Goal: Task Accomplishment & Management: Manage account settings

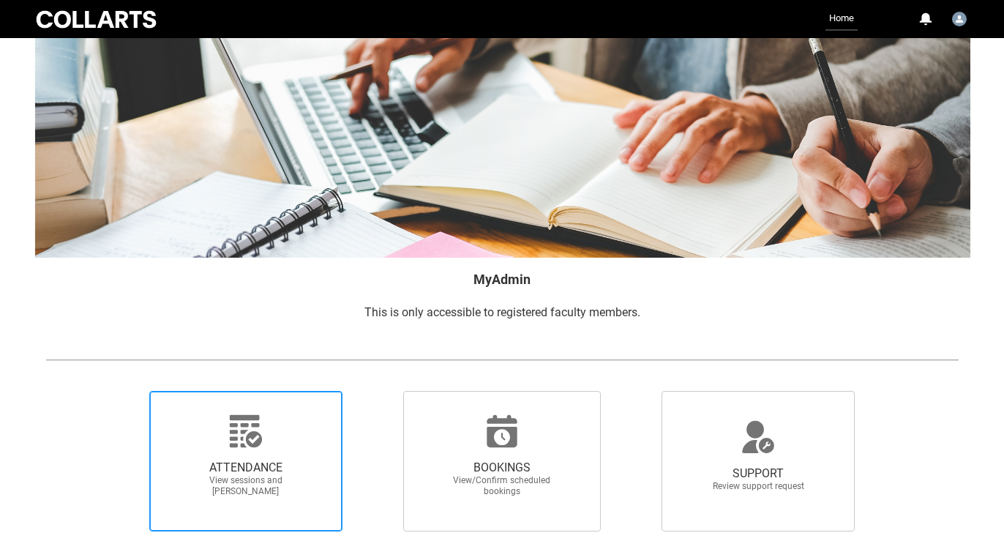
click at [250, 450] on span "ATTENDANCE View sessions and [PERSON_NAME]" at bounding box center [246, 479] width 141 height 60
click at [125, 391] on input "ATTENDANCE View sessions and [PERSON_NAME]" at bounding box center [124, 390] width 1 height 1
radio input "true"
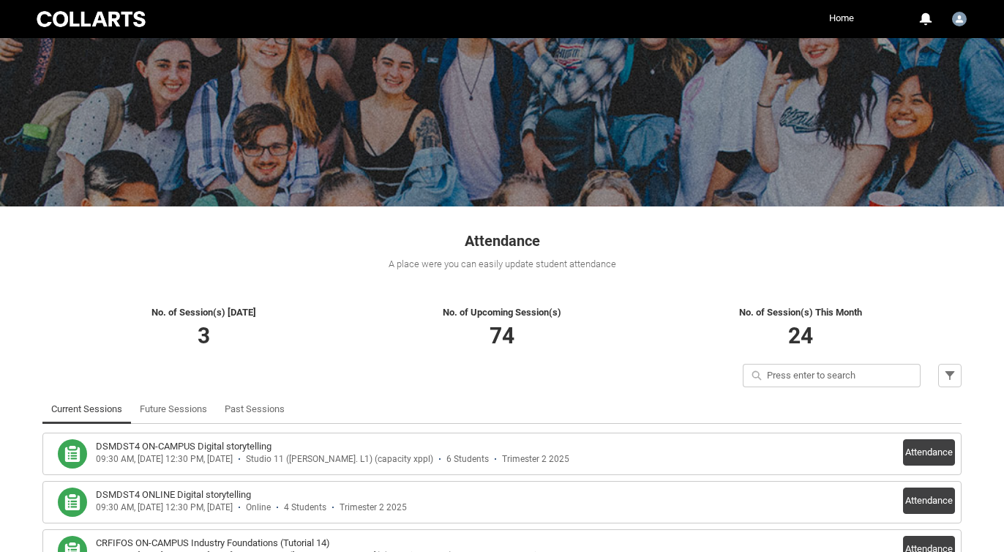
scroll to position [164, 0]
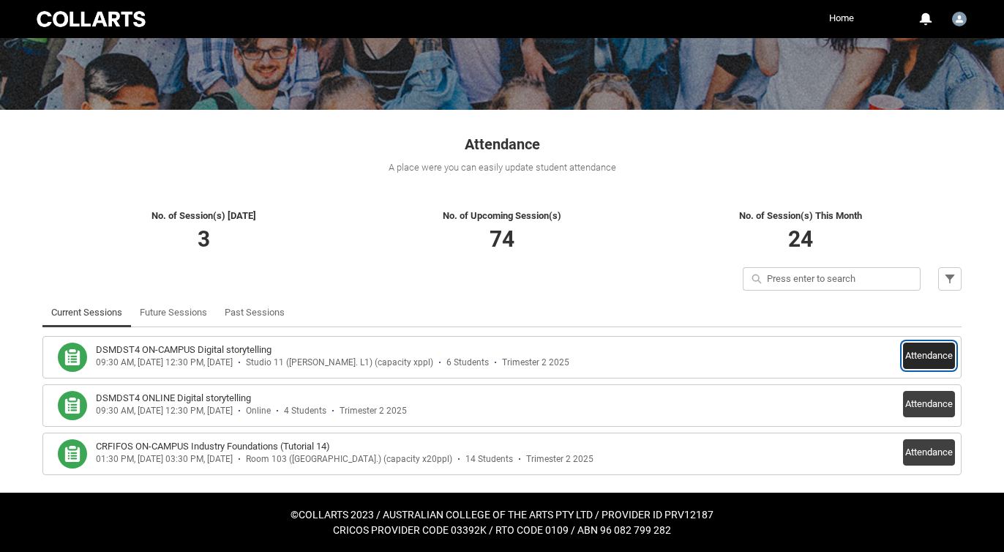
click at [921, 357] on button "Attendance" at bounding box center [929, 356] width 52 height 26
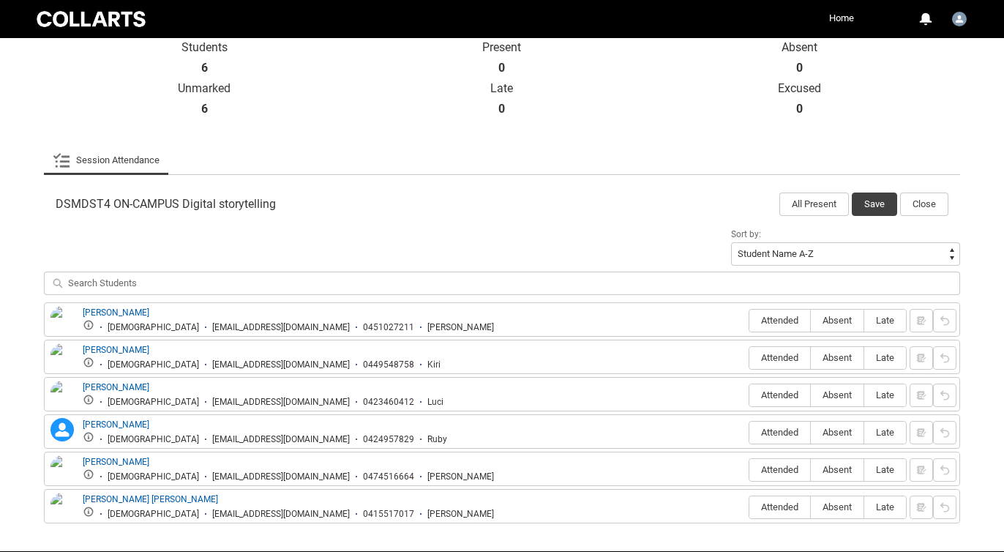
scroll to position [339, 0]
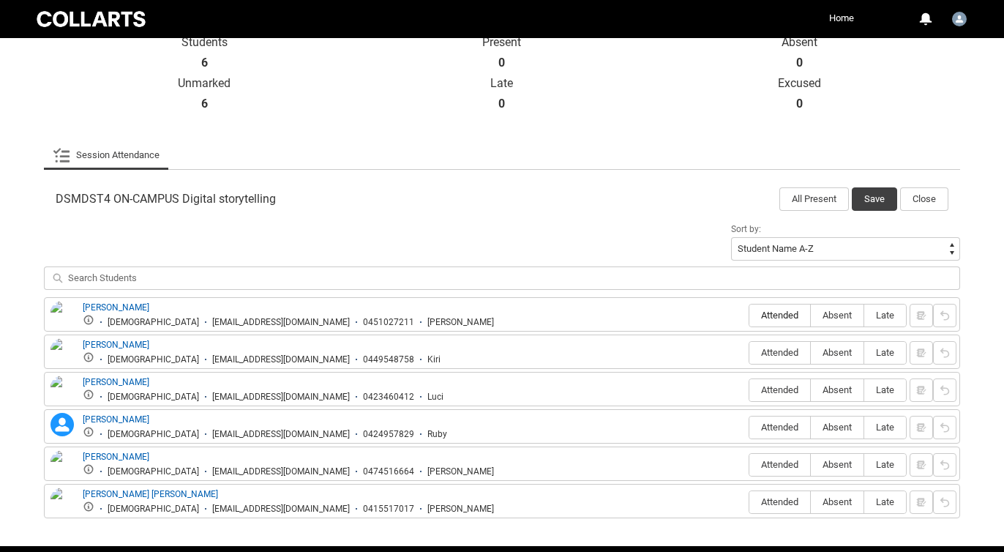
click at [779, 316] on span "Attended" at bounding box center [780, 315] width 61 height 11
click at [750, 316] on input "Attended" at bounding box center [749, 315] width 1 height 1
type lightning-radio-group "Attended"
radio input "true"
click at [783, 353] on span "Attended" at bounding box center [780, 352] width 61 height 11
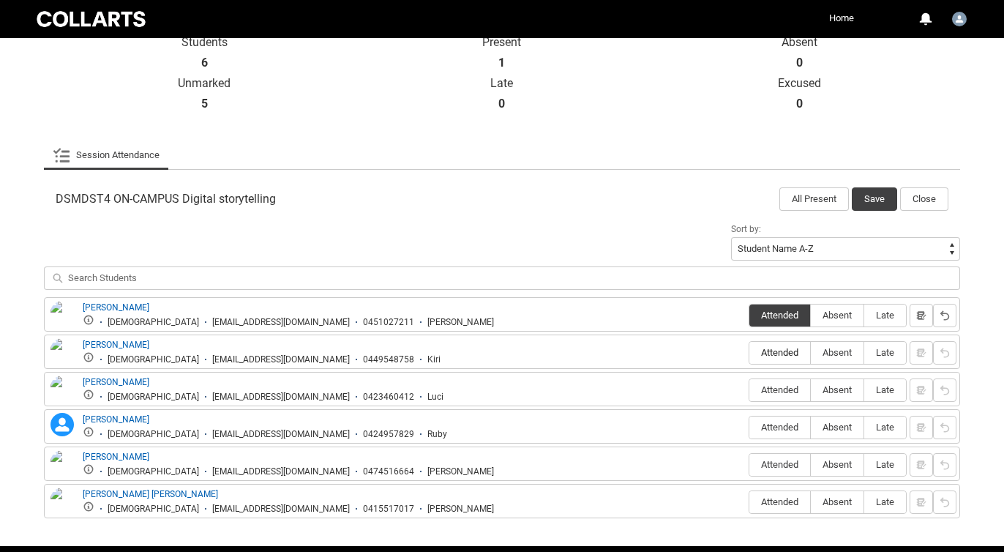
click at [750, 353] on input "Attended" at bounding box center [749, 352] width 1 height 1
type lightning-radio-group "Attended"
radio input "true"
click at [789, 387] on span "Attended" at bounding box center [780, 389] width 61 height 11
click at [750, 389] on input "Attended" at bounding box center [749, 389] width 1 height 1
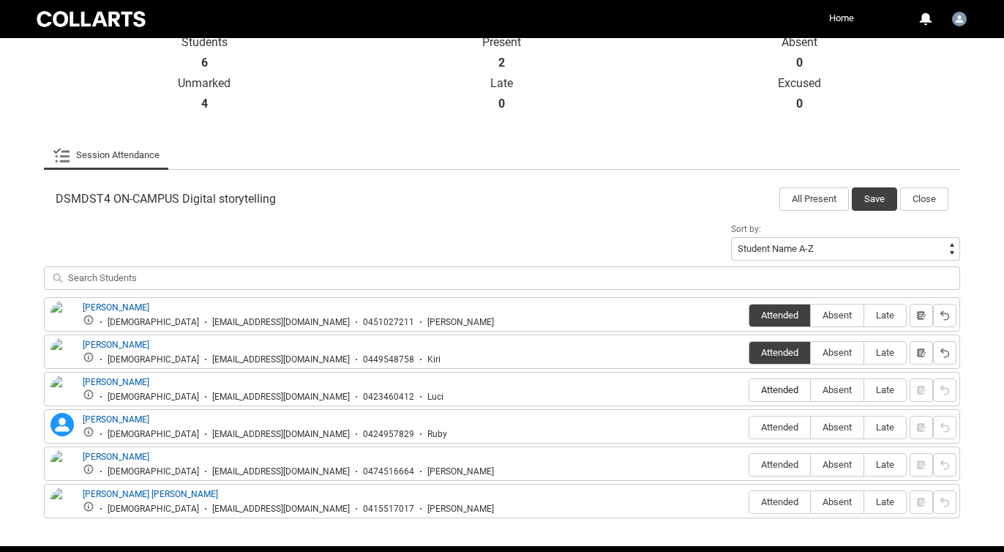
type lightning-radio-group "Attended"
radio input "true"
click at [830, 430] on span "Absent" at bounding box center [837, 427] width 53 height 11
click at [811, 428] on input "Absent" at bounding box center [810, 427] width 1 height 1
type lightning-radio-group "Absent"
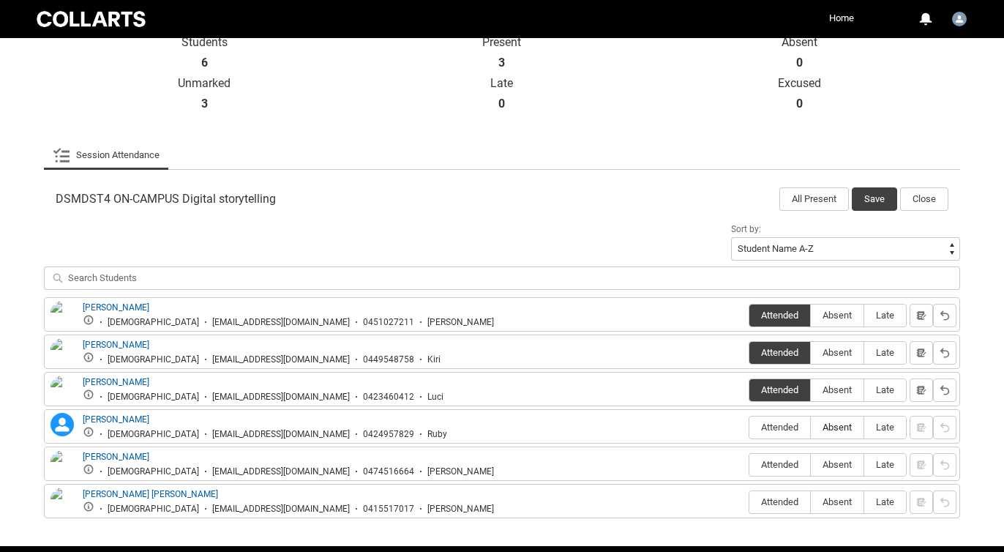
radio input "true"
click at [788, 466] on span "Attended" at bounding box center [780, 464] width 61 height 11
click at [750, 465] on input "Attended" at bounding box center [749, 464] width 1 height 1
type lightning-radio-group "Attended"
radio input "true"
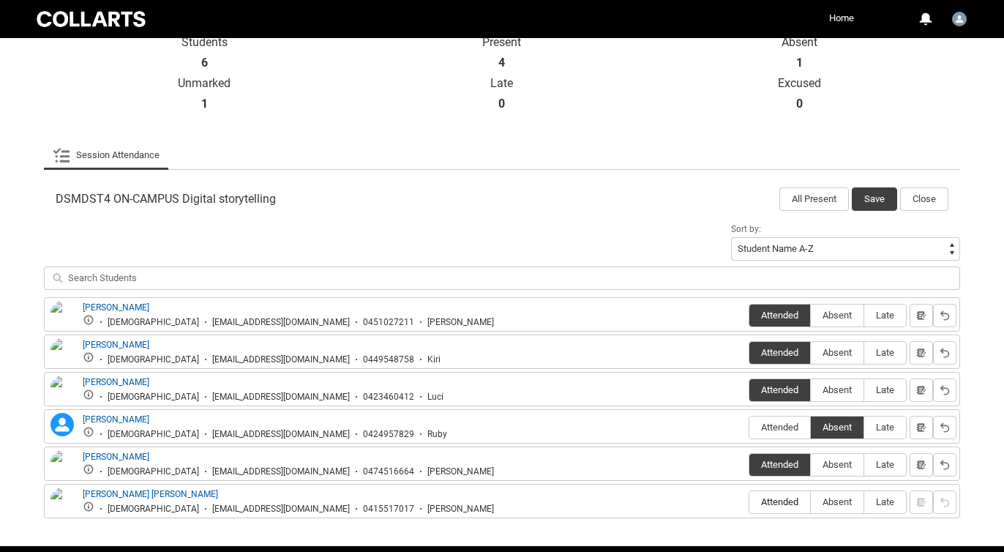
click at [786, 497] on span "Attended" at bounding box center [780, 501] width 61 height 11
click at [750, 501] on input "Attended" at bounding box center [749, 501] width 1 height 1
type lightning-radio-group "Attended"
radio input "true"
click at [873, 195] on button "Save" at bounding box center [874, 198] width 45 height 23
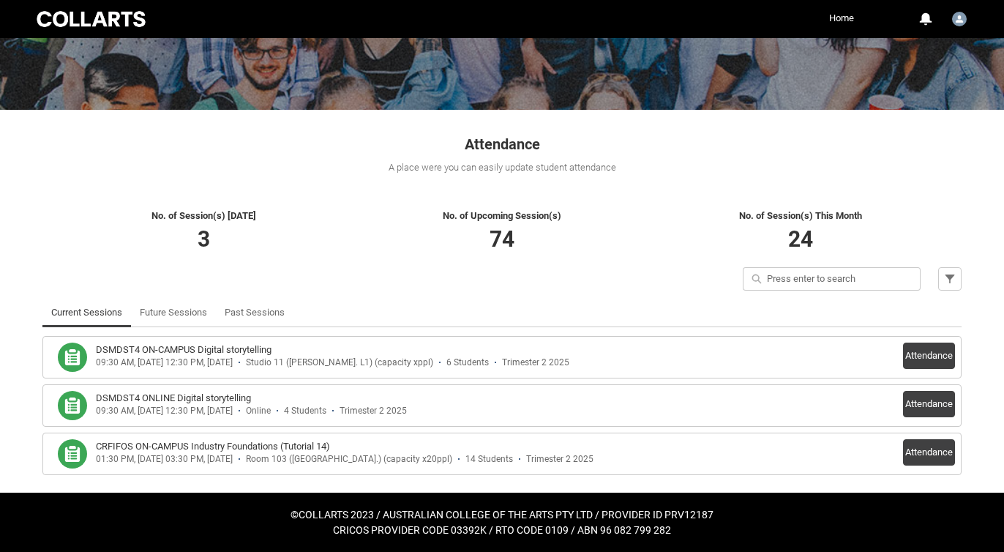
scroll to position [164, 0]
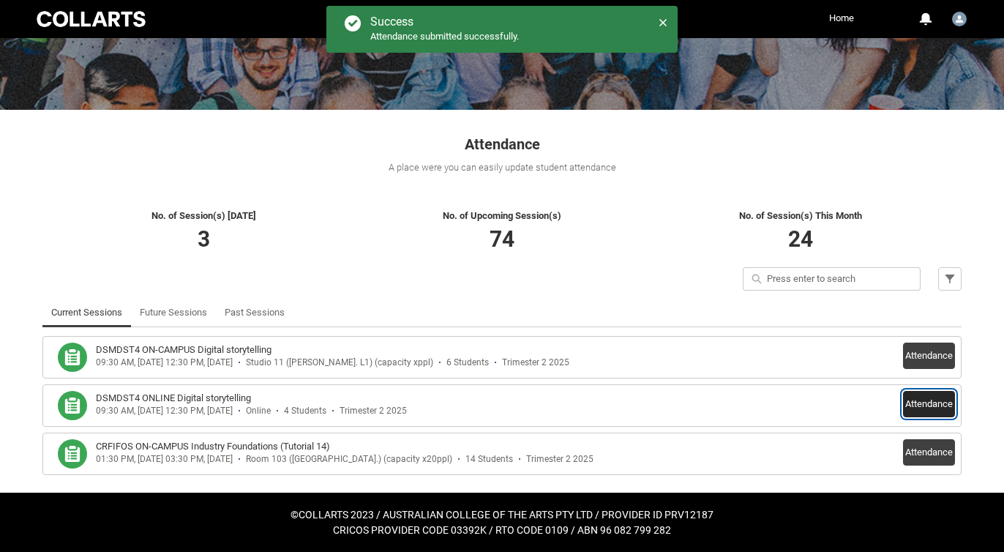
click at [913, 402] on button "Attendance" at bounding box center [929, 404] width 52 height 26
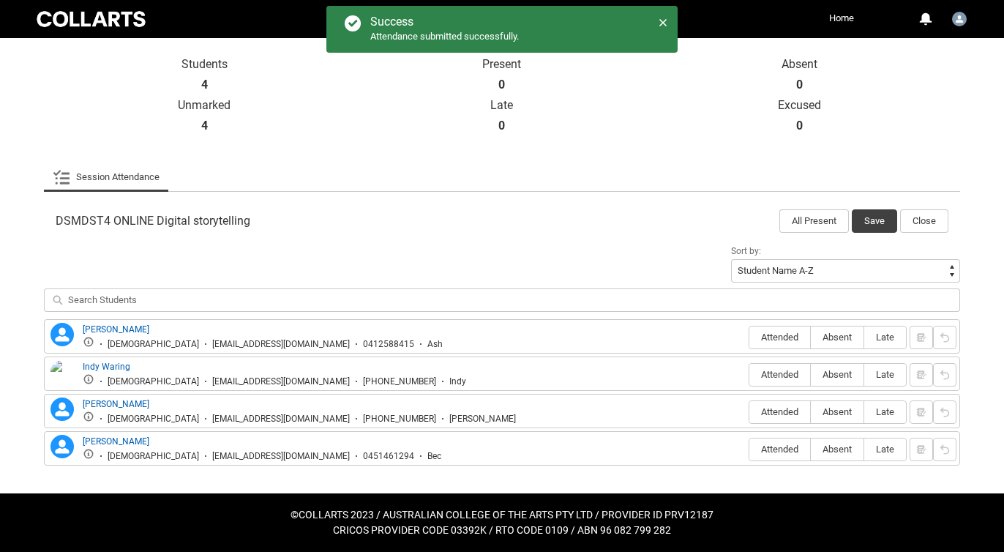
scroll to position [318, 0]
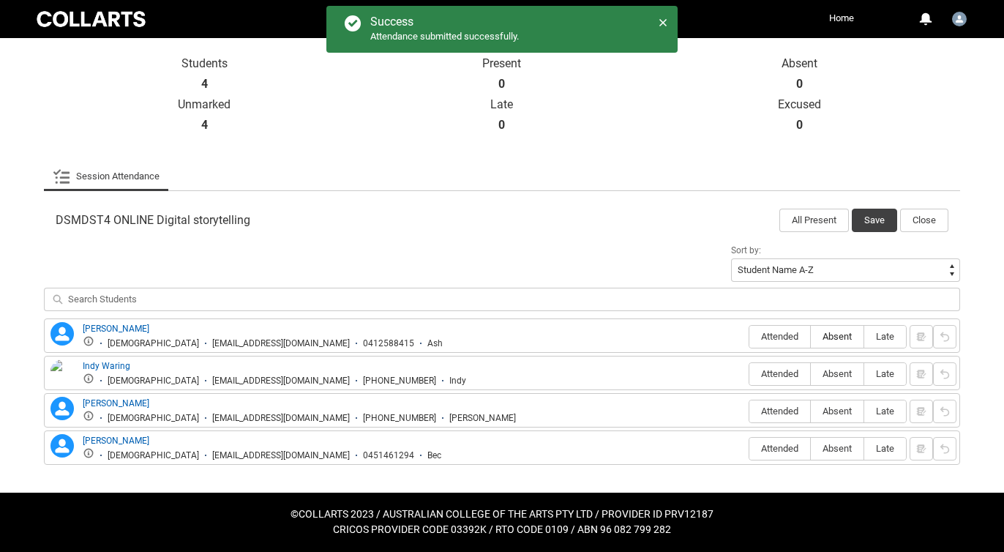
click at [846, 335] on span "Absent" at bounding box center [837, 336] width 53 height 11
click at [811, 336] on input "Absent" at bounding box center [810, 336] width 1 height 1
type lightning-radio-group "Absent"
radio input "true"
click at [829, 368] on label "Absent" at bounding box center [837, 374] width 53 height 23
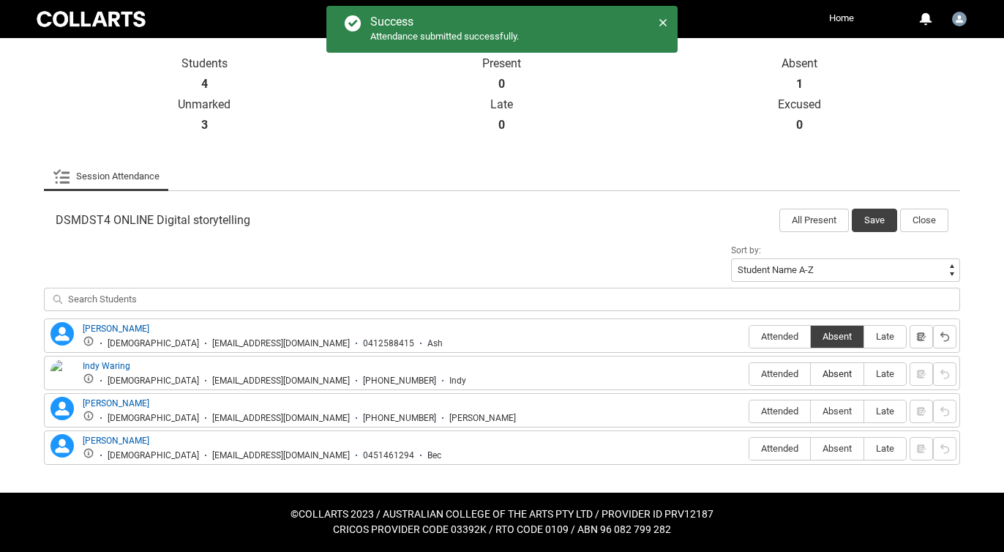
click at [811, 373] on input "Absent" at bounding box center [810, 373] width 1 height 1
type lightning-radio-group "Absent"
radio input "true"
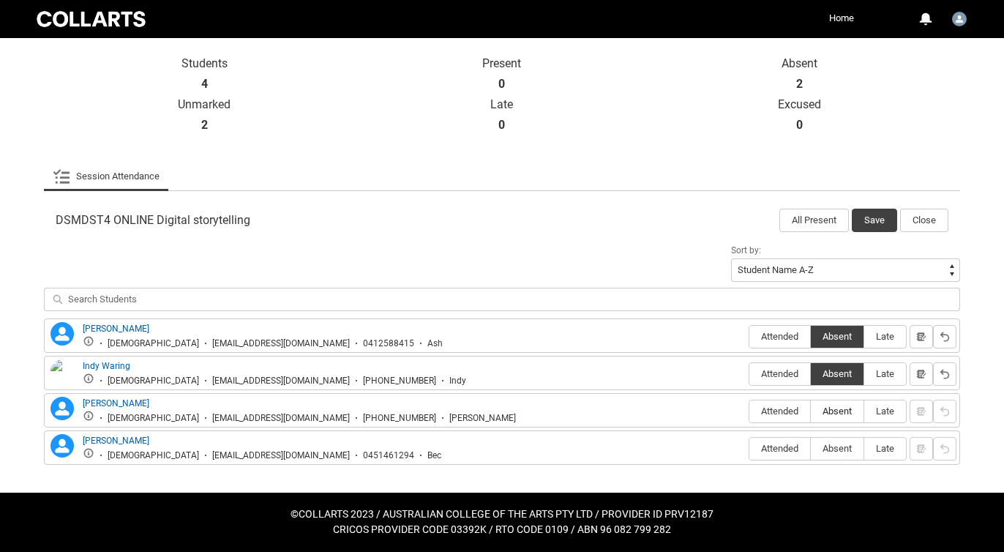
click at [822, 412] on span "Absent" at bounding box center [837, 411] width 53 height 11
click at [811, 411] on input "Absent" at bounding box center [810, 411] width 1 height 1
type lightning-radio-group "Absent"
radio input "true"
click at [829, 457] on label "Absent" at bounding box center [837, 449] width 53 height 23
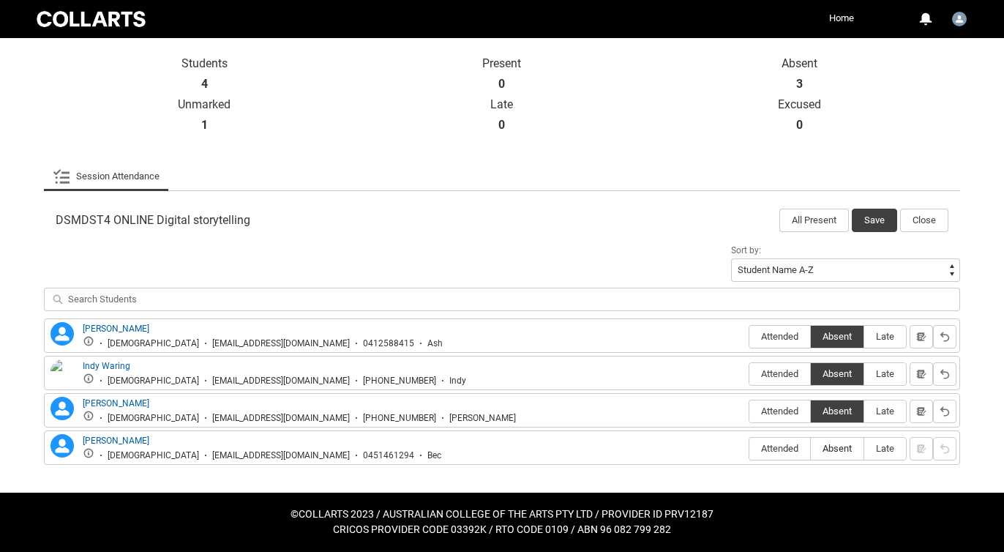
click at [811, 449] on input "Absent" at bounding box center [810, 448] width 1 height 1
type lightning-radio-group "Absent"
radio input "true"
click at [878, 227] on button "Save" at bounding box center [874, 220] width 45 height 23
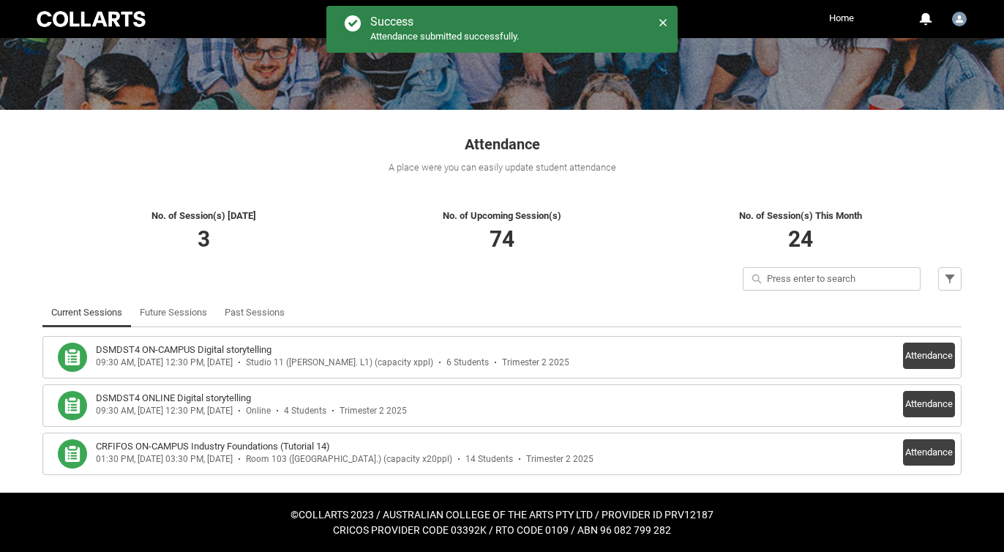
scroll to position [164, 0]
